Goal: Task Accomplishment & Management: Complete application form

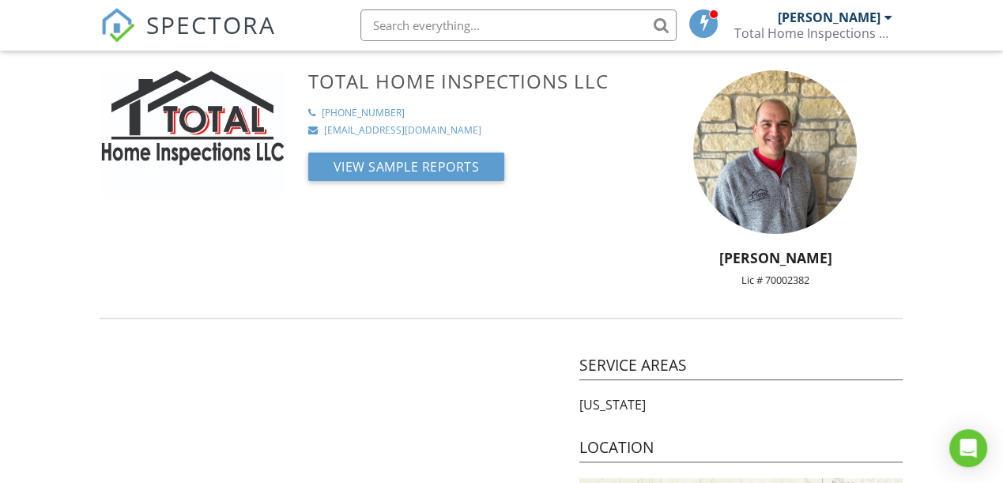
click at [188, 30] on span "SPECTORA" at bounding box center [211, 24] width 130 height 33
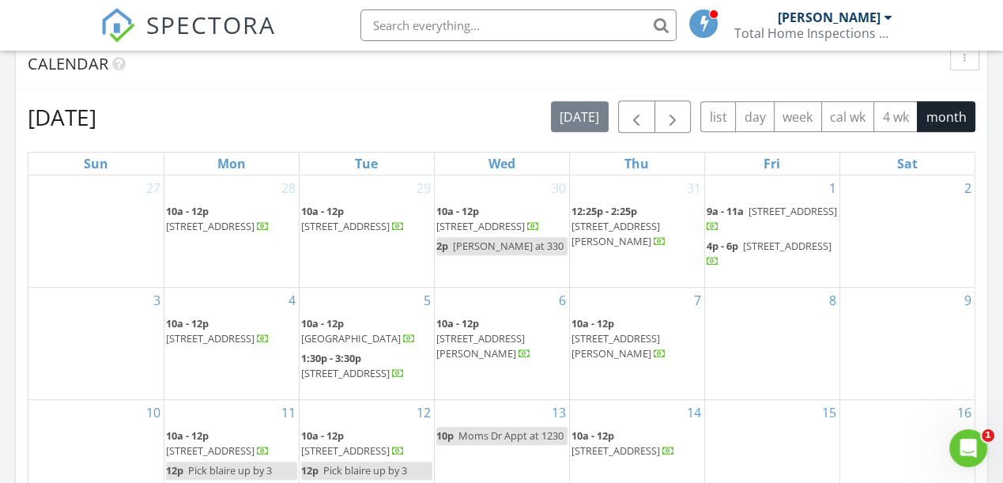
scroll to position [648, 0]
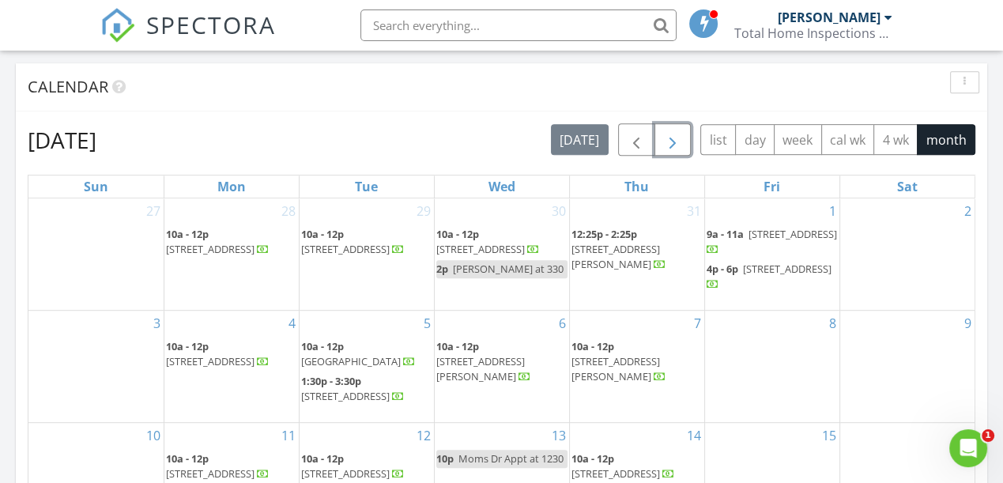
click at [673, 143] on span "button" at bounding box center [672, 139] width 19 height 19
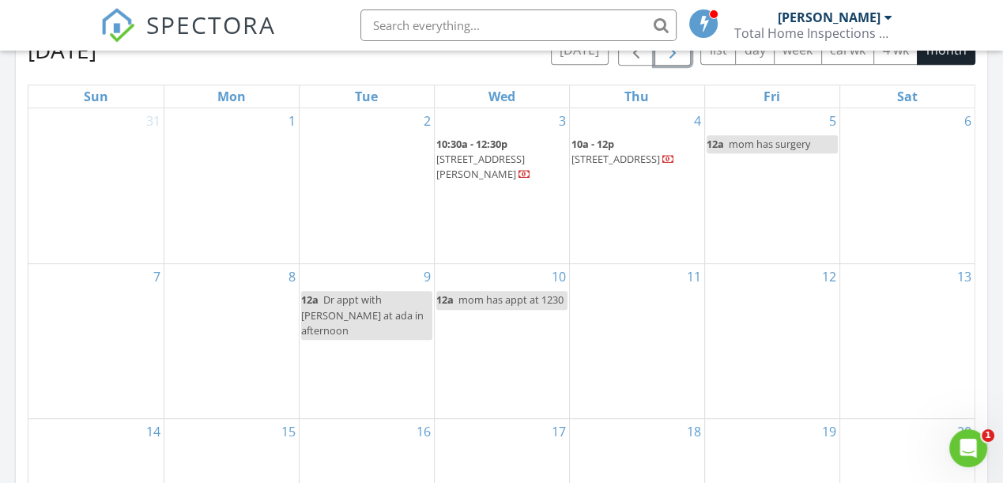
scroll to position [719, 0]
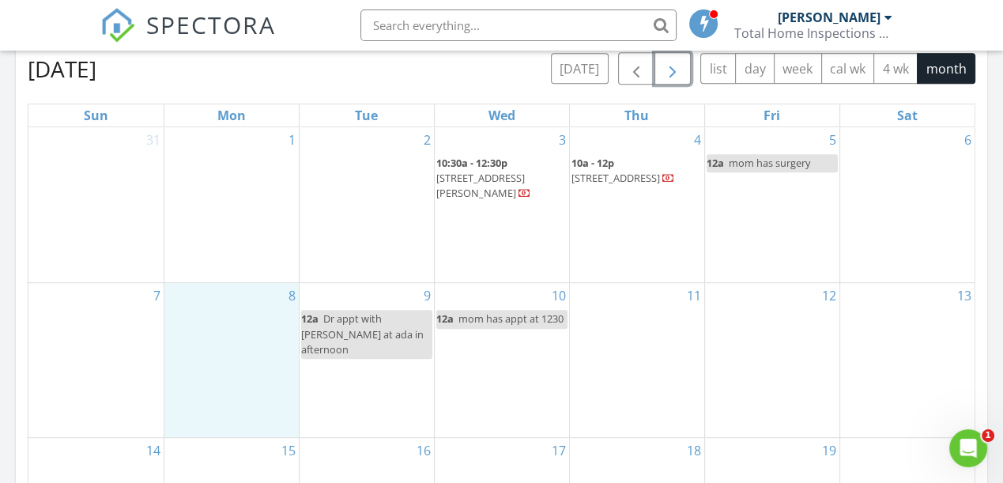
click at [199, 353] on div "8" at bounding box center [231, 360] width 134 height 154
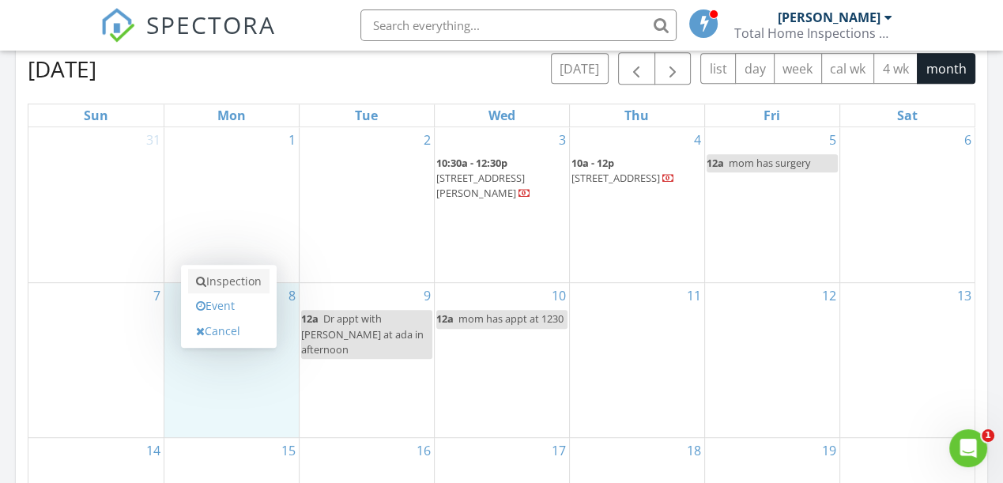
click at [221, 290] on link "Inspection" at bounding box center [228, 281] width 81 height 25
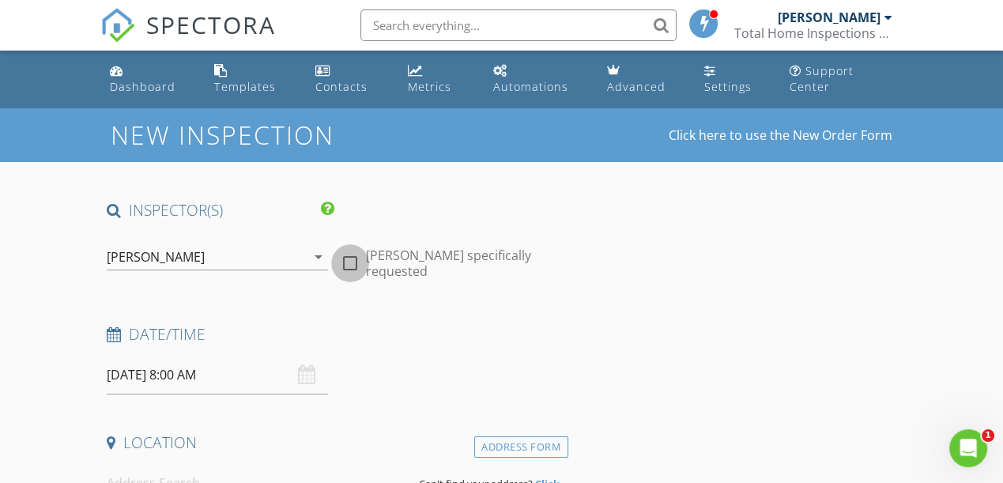
click at [348, 263] on div at bounding box center [350, 263] width 27 height 27
checkbox input "true"
click at [236, 372] on input "[DATE] 8:00 AM" at bounding box center [217, 375] width 221 height 39
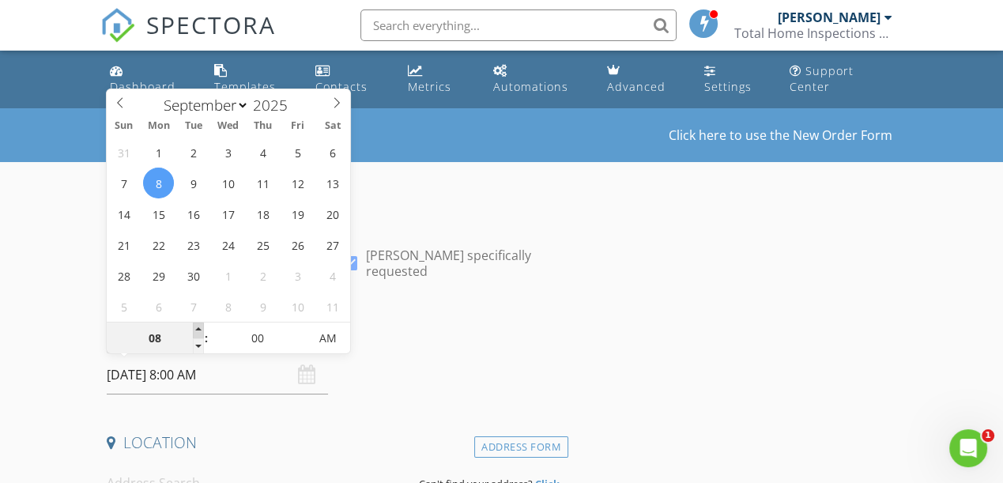
type input "09"
type input "09/08/2025 9:00 AM"
click at [195, 329] on span at bounding box center [198, 331] width 11 height 16
type input "10"
type input "09/08/2025 10:00 AM"
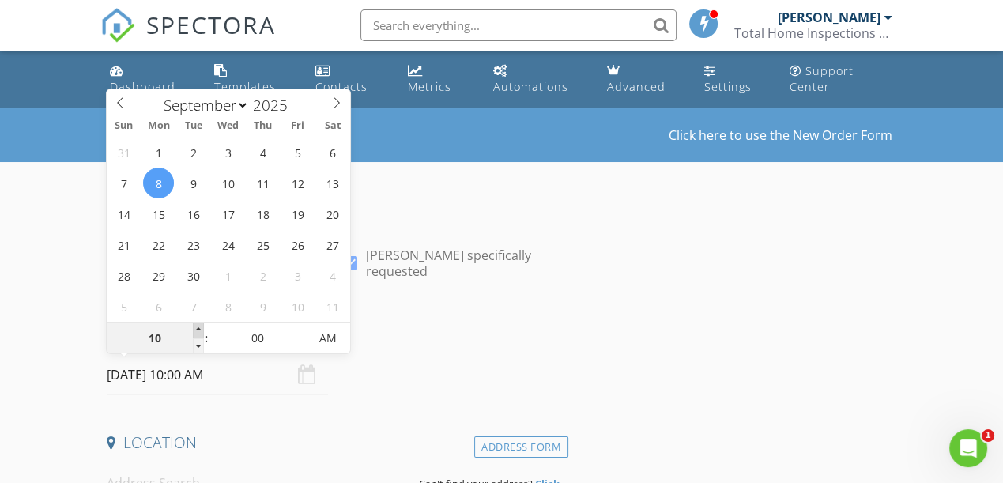
click at [195, 329] on span at bounding box center [198, 331] width 11 height 16
click at [165, 477] on input at bounding box center [257, 483] width 300 height 39
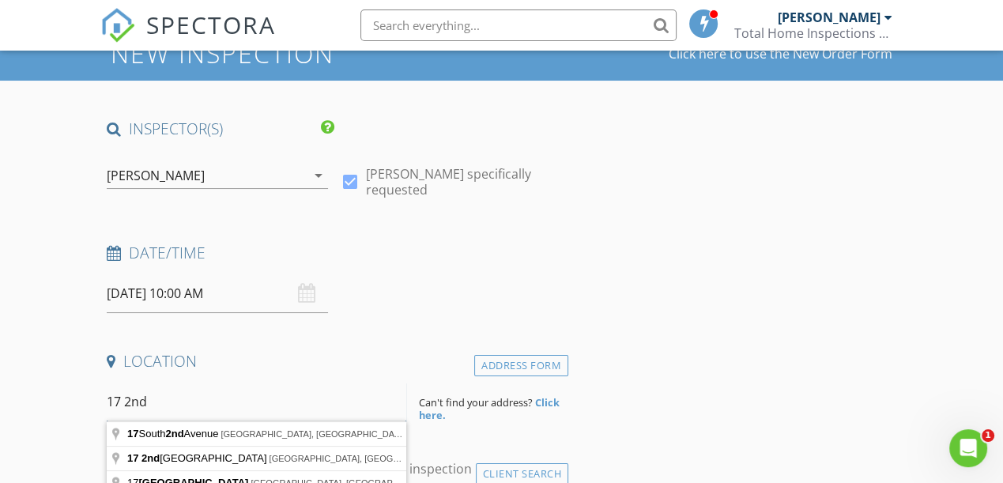
scroll to position [223, 0]
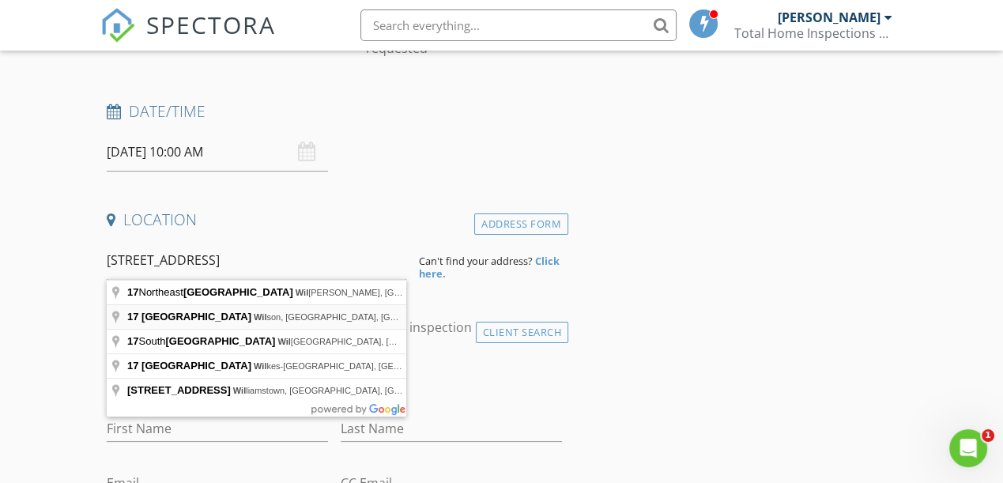
type input "17 2nd Street, Wilson, OK, USA"
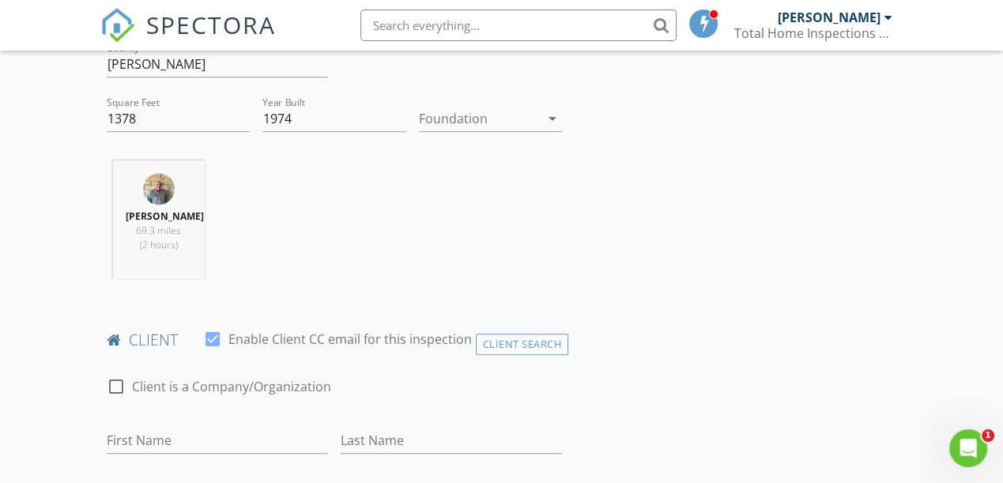
scroll to position [583, 0]
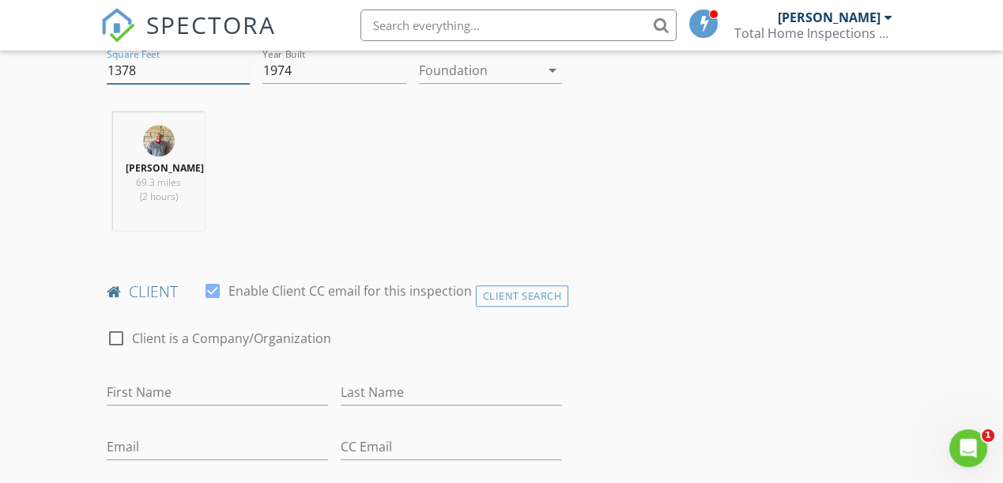
drag, startPoint x: 160, startPoint y: 74, endPoint x: 58, endPoint y: 66, distance: 102.3
type input "1548"
click at [162, 383] on input "First Name" at bounding box center [217, 392] width 221 height 26
type input "mason"
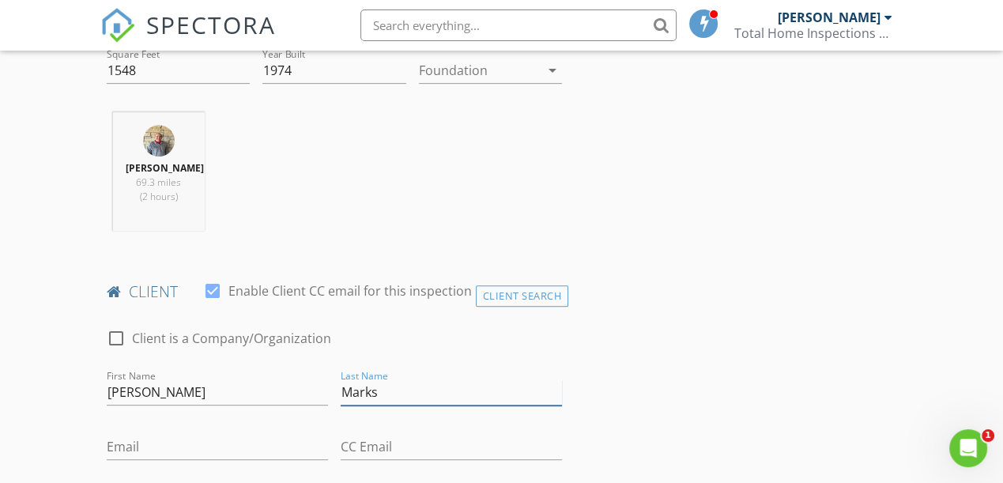
type input "Marks"
click at [115, 394] on input "mason" at bounding box center [217, 392] width 221 height 26
type input "Mason"
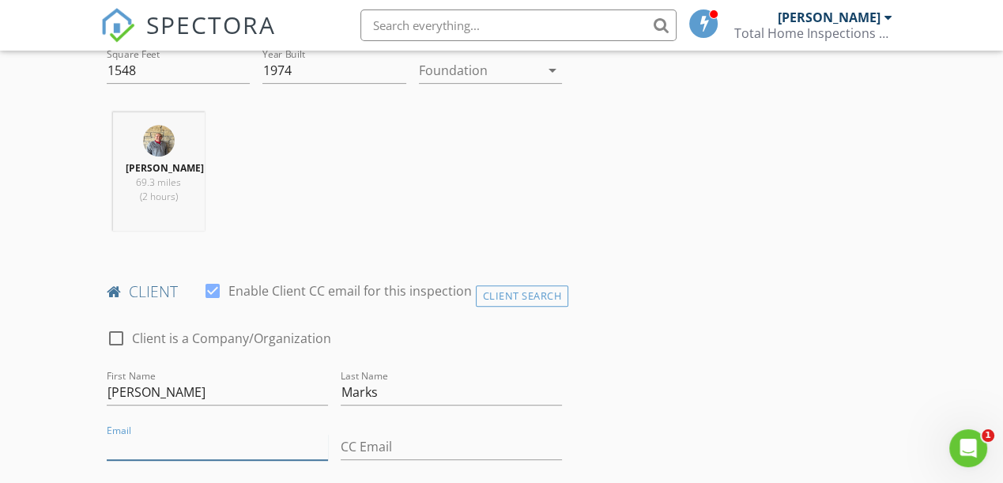
click at [217, 455] on input "Email" at bounding box center [217, 447] width 221 height 26
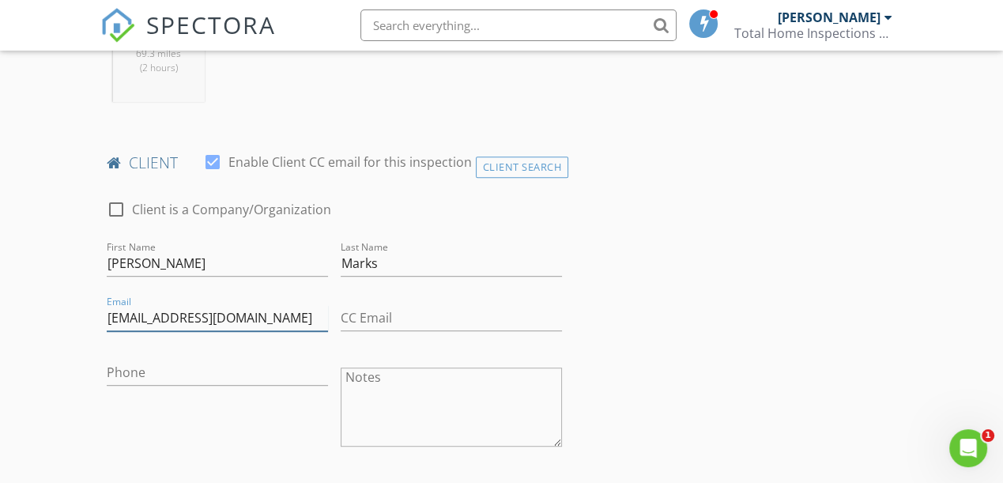
scroll to position [726, 0]
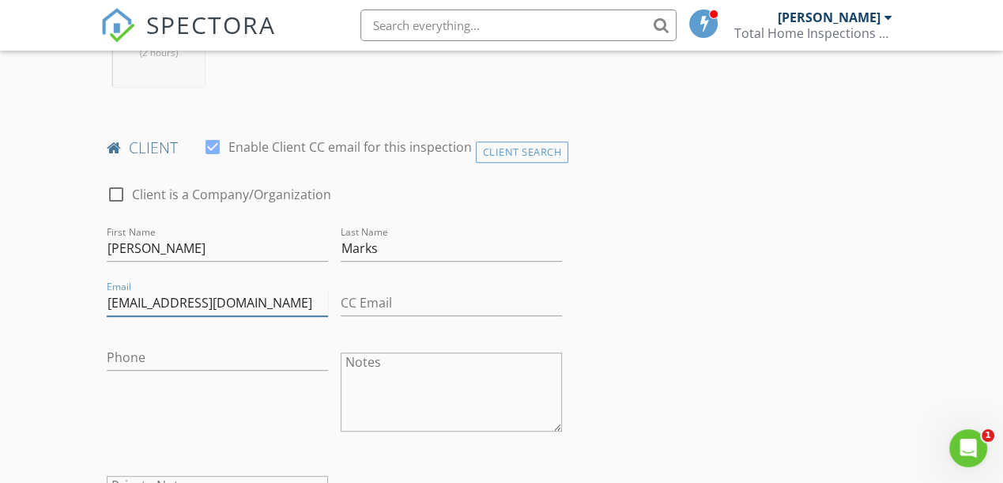
type input "masontmarks@gmail.com"
click at [183, 354] on input "Phone" at bounding box center [217, 358] width 221 height 26
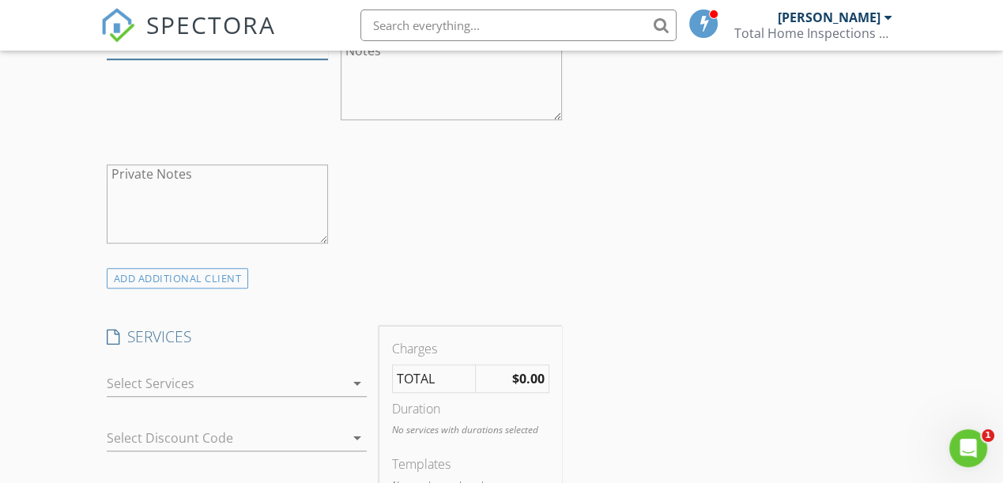
scroll to position [1013, 0]
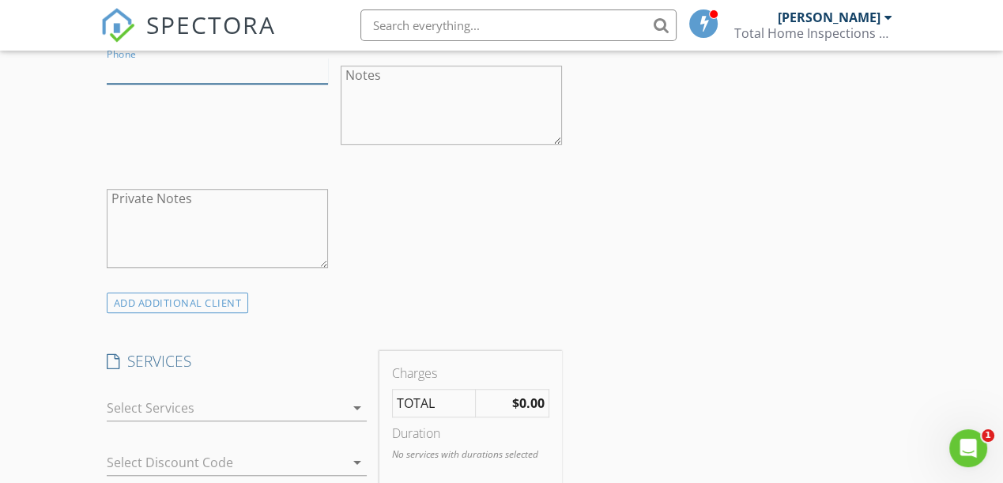
click at [181, 72] on input "Phone" at bounding box center [217, 71] width 221 height 26
type input "580-490-1333"
click at [228, 406] on div at bounding box center [226, 407] width 238 height 25
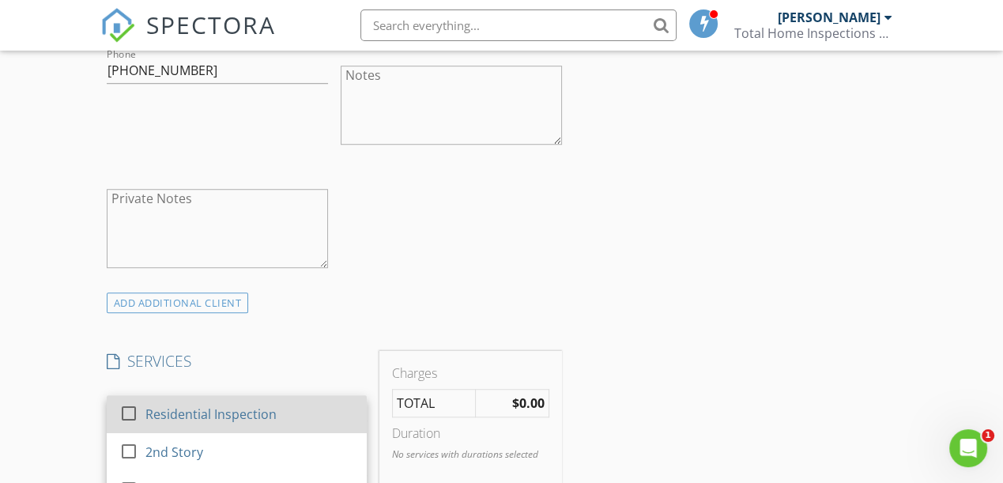
click at [228, 406] on div "Residential Inspection" at bounding box center [210, 414] width 131 height 19
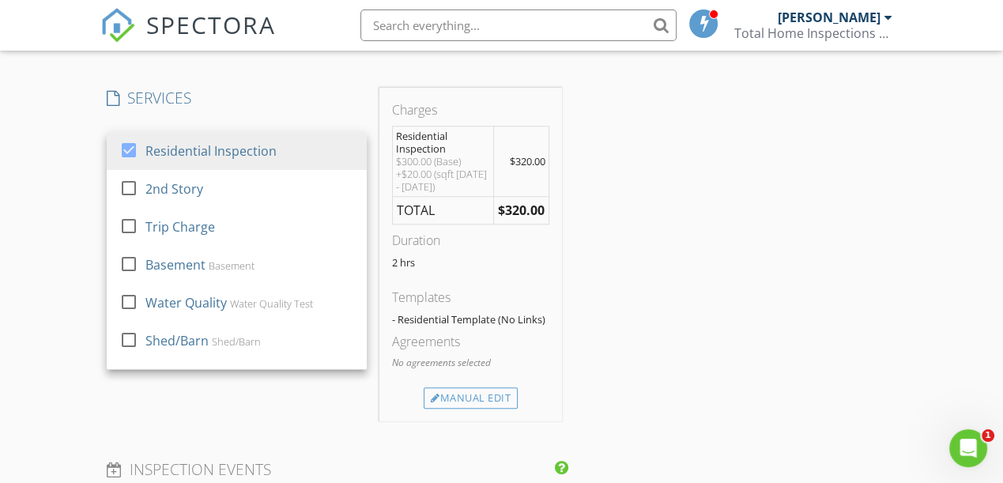
scroll to position [1373, 0]
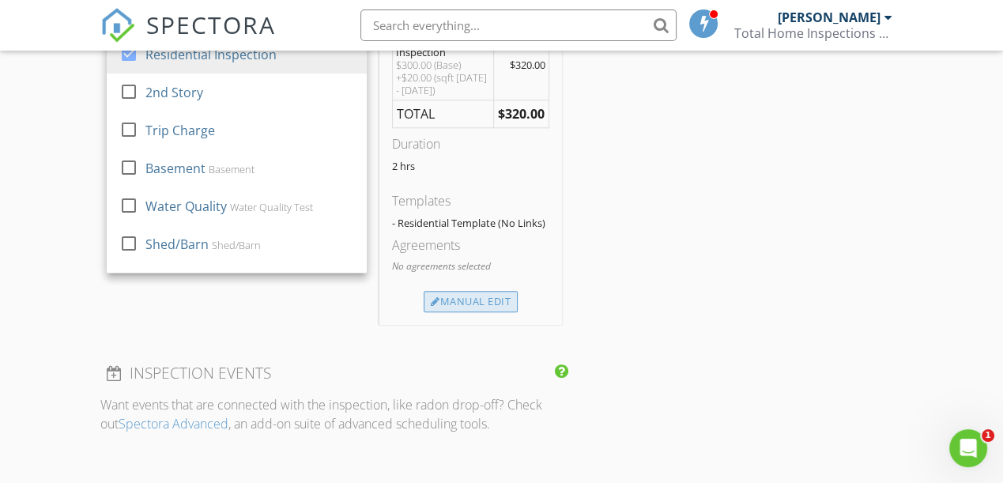
click at [456, 307] on div "Manual Edit" at bounding box center [471, 302] width 94 height 22
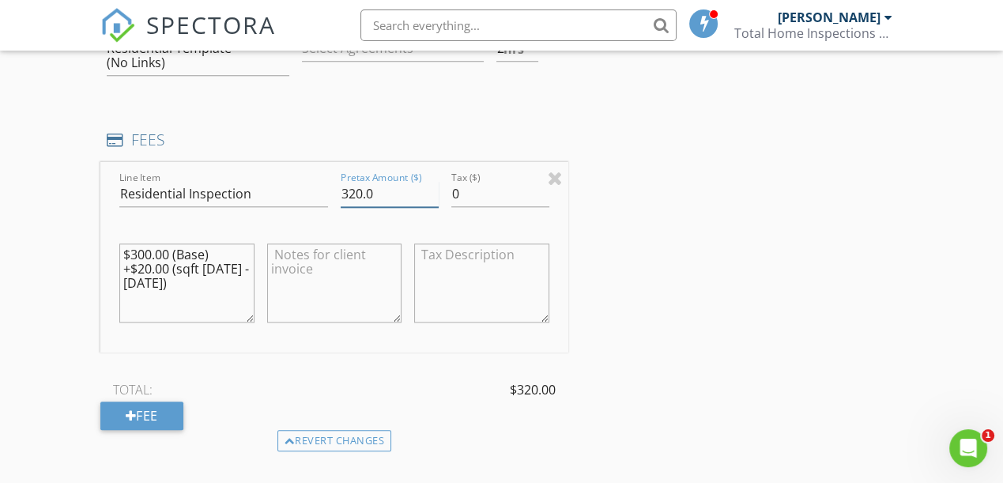
drag, startPoint x: 399, startPoint y: 183, endPoint x: 231, endPoint y: 193, distance: 168.6
click at [231, 193] on div "Line Item Residential Inspection Pretax Amount ($) 320.0 Tax ($) 0 $300.00 (Bas…" at bounding box center [334, 257] width 468 height 191
type input "330"
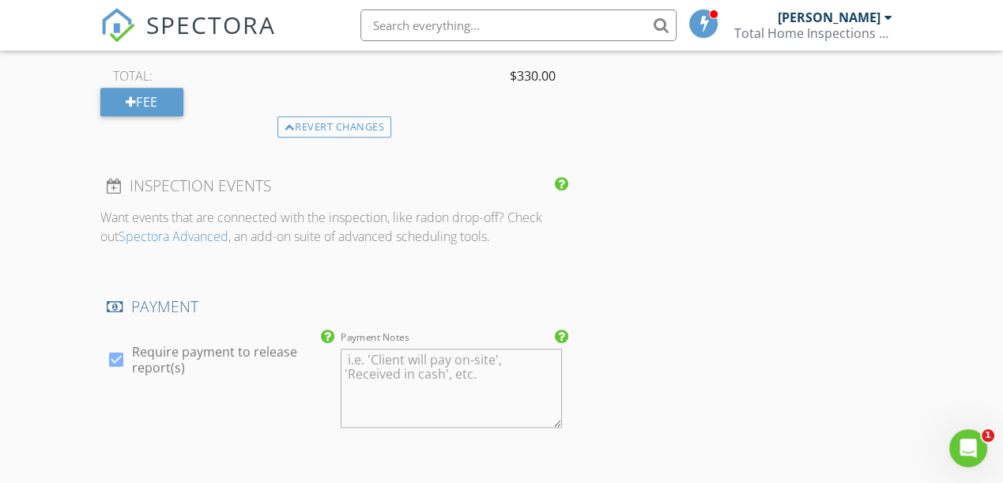
scroll to position [1732, 0]
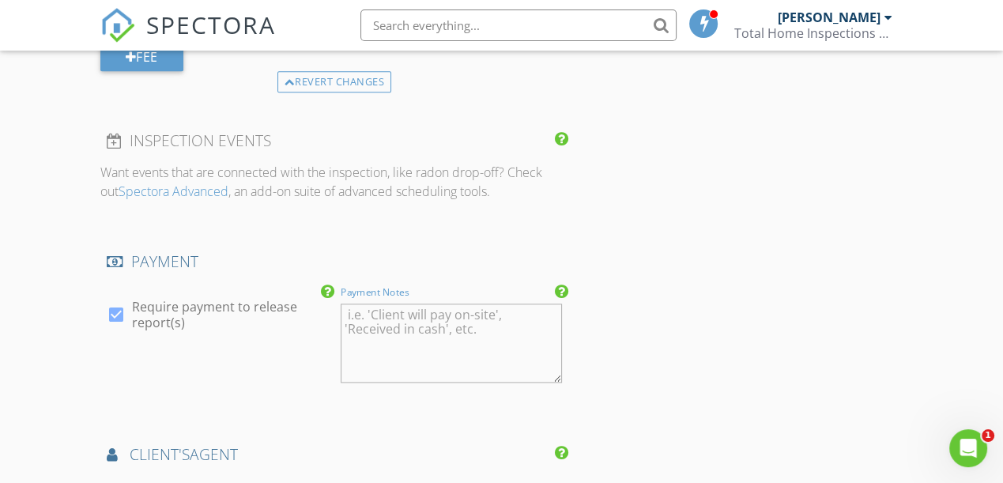
click at [455, 315] on textarea "Payment Notes" at bounding box center [451, 343] width 221 height 79
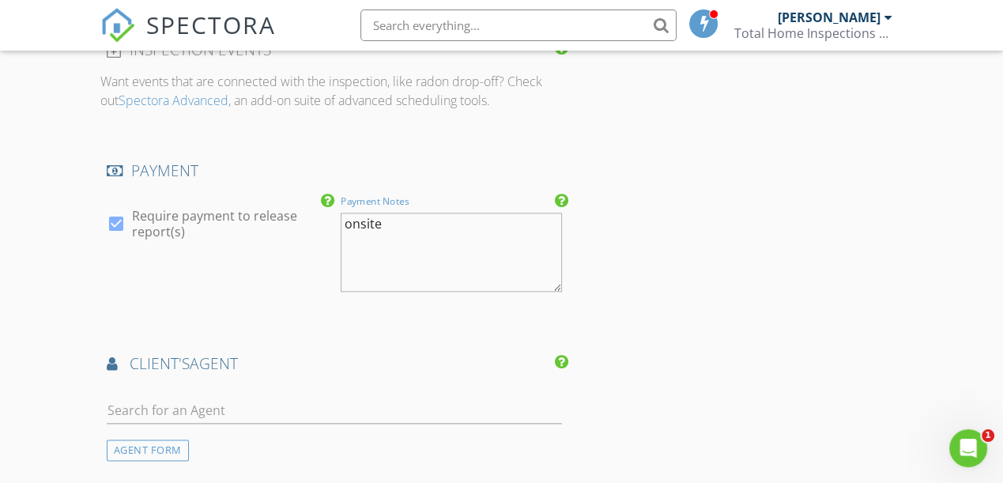
scroll to position [1948, 0]
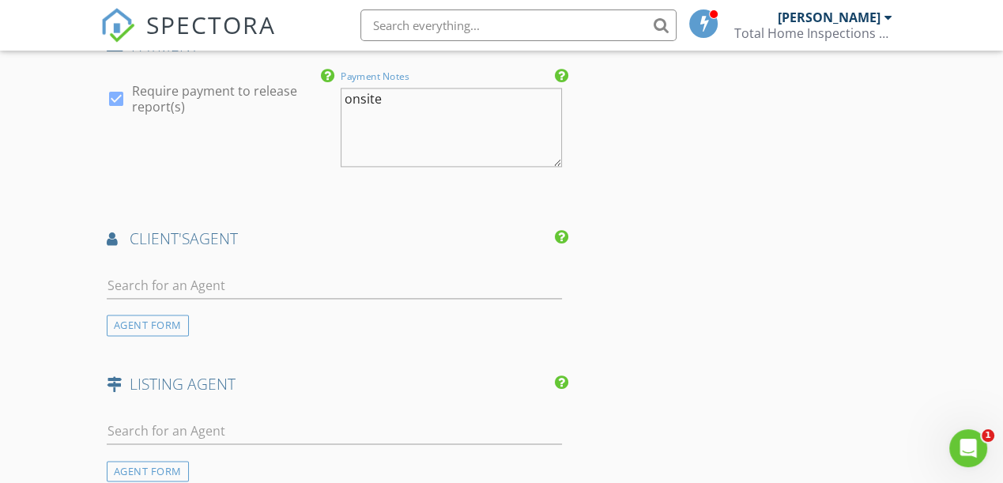
type textarea "onsite"
click at [269, 263] on div at bounding box center [334, 288] width 455 height 51
click at [247, 278] on input "text" at bounding box center [334, 286] width 455 height 26
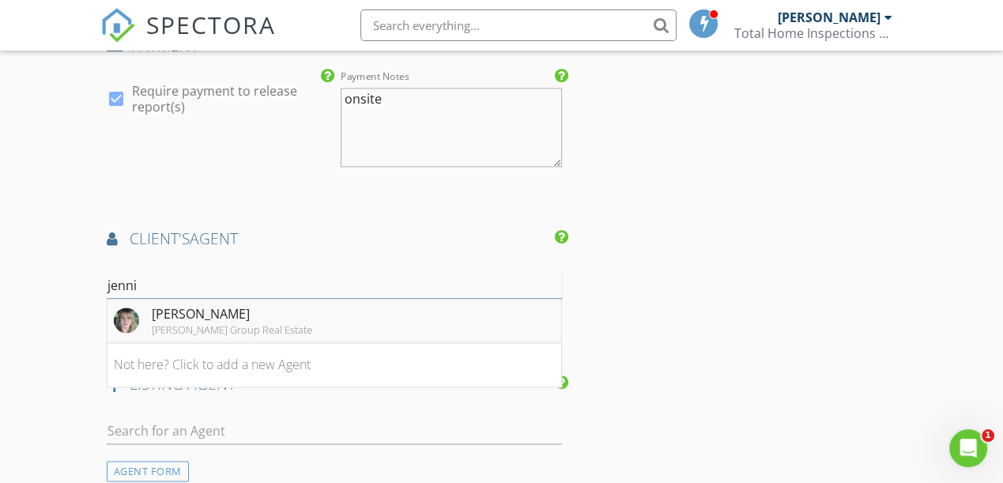
type input "jenni"
click at [238, 315] on div "Jennifer Brewer" at bounding box center [232, 313] width 160 height 19
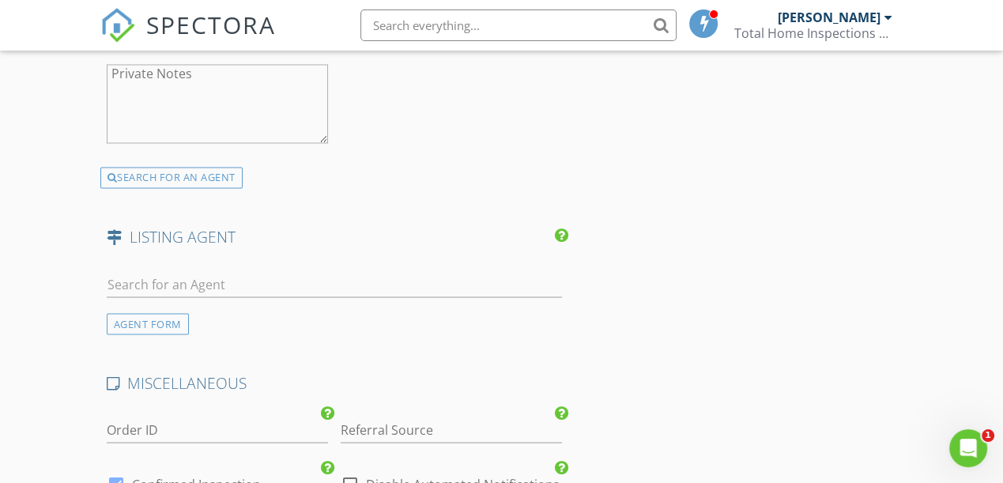
scroll to position [2523, 0]
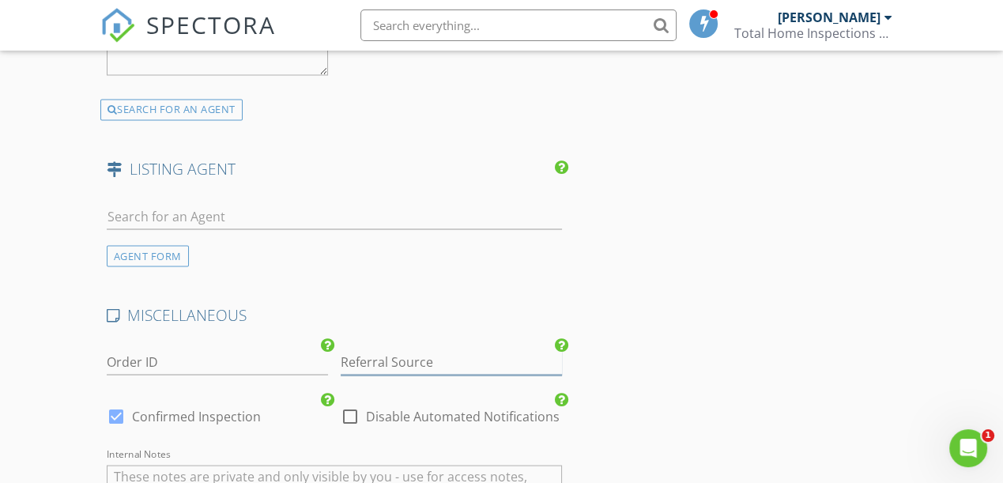
click at [428, 358] on input "Referral Source" at bounding box center [451, 362] width 221 height 26
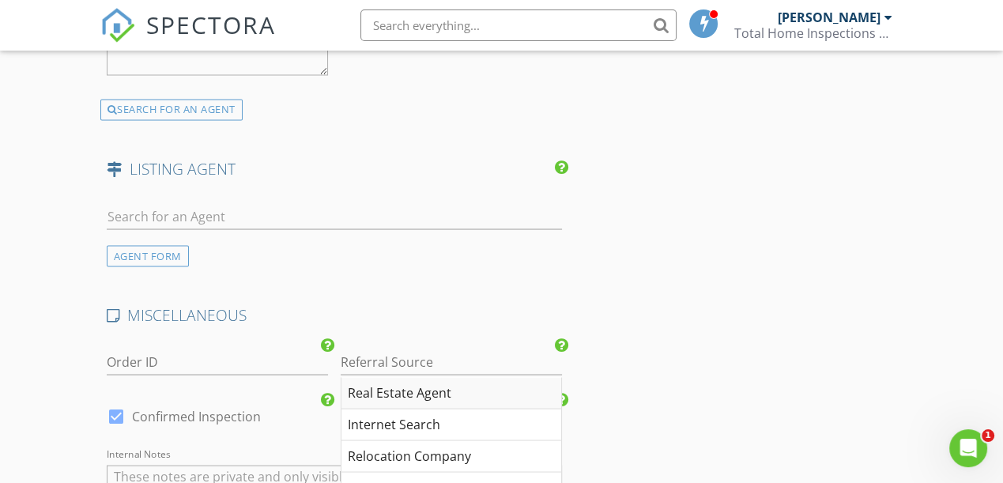
click at [421, 383] on div "Real Estate Agent" at bounding box center [451, 393] width 220 height 32
type input "Real Estate Agent"
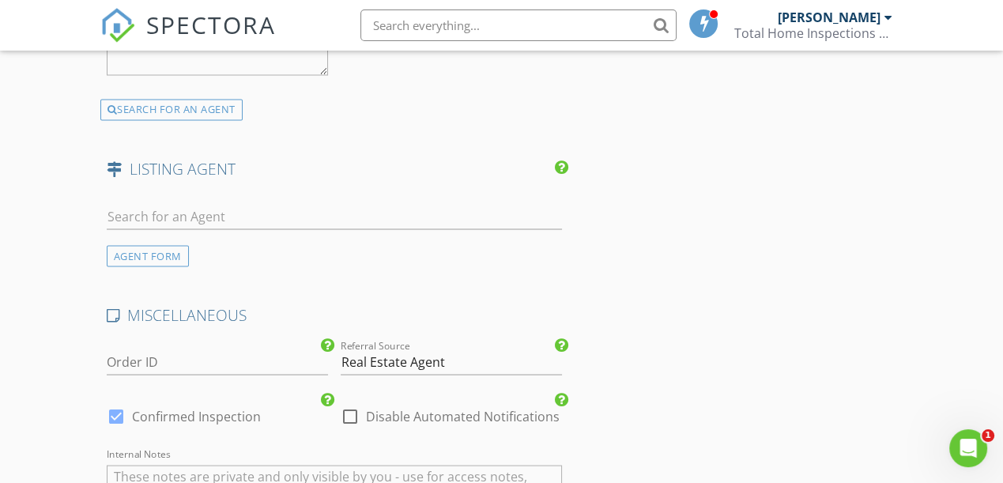
click at [380, 408] on label "Disable Automated Notifications" at bounding box center [463, 416] width 194 height 16
checkbox input "true"
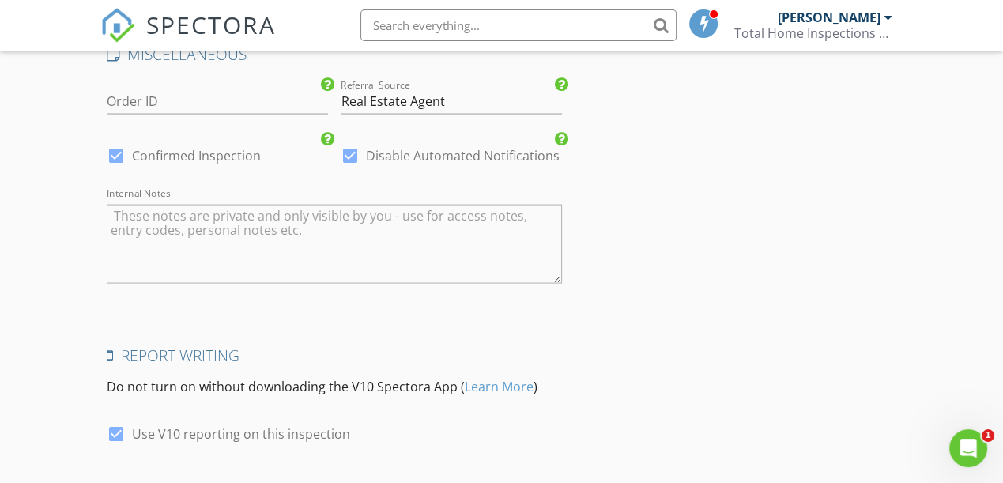
scroll to position [2810, 0]
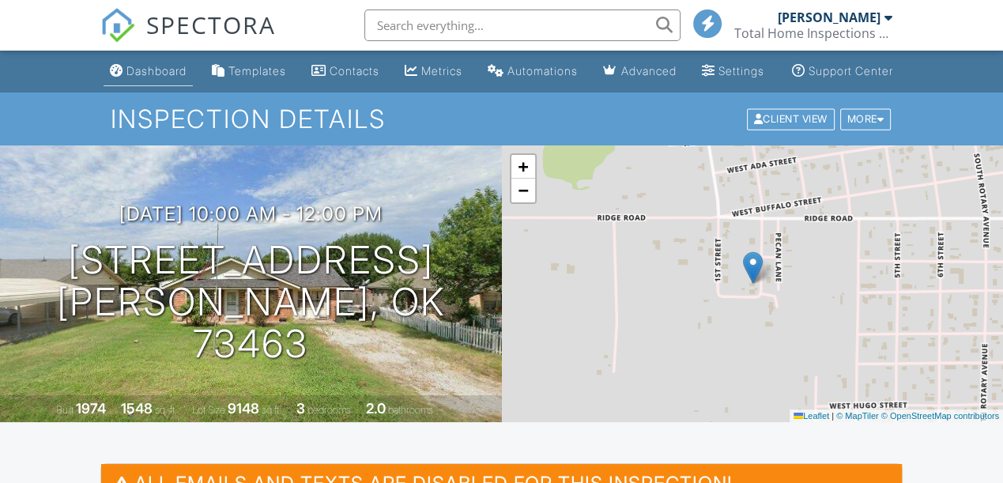
click at [154, 77] on div "Dashboard" at bounding box center [156, 70] width 60 height 13
